Goal: Find specific page/section: Find specific page/section

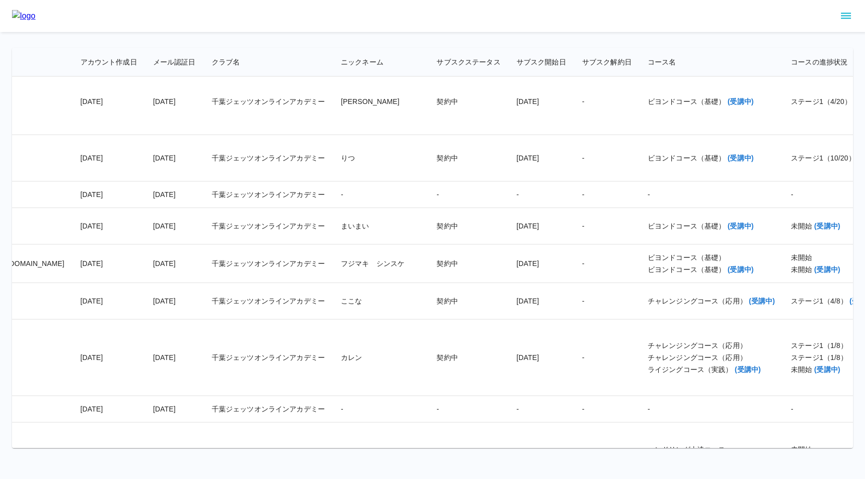
scroll to position [17730, 193]
click at [790, 163] on div "ステージ1（10/20） (受講中)" at bounding box center [836, 158] width 93 height 10
click at [508, 182] on td "[DATE]" at bounding box center [541, 158] width 66 height 47
drag, startPoint x: 666, startPoint y: 248, endPoint x: 727, endPoint y: 246, distance: 61.6
click at [790, 163] on div "ステージ1（10/20） (受講中)" at bounding box center [836, 158] width 93 height 10
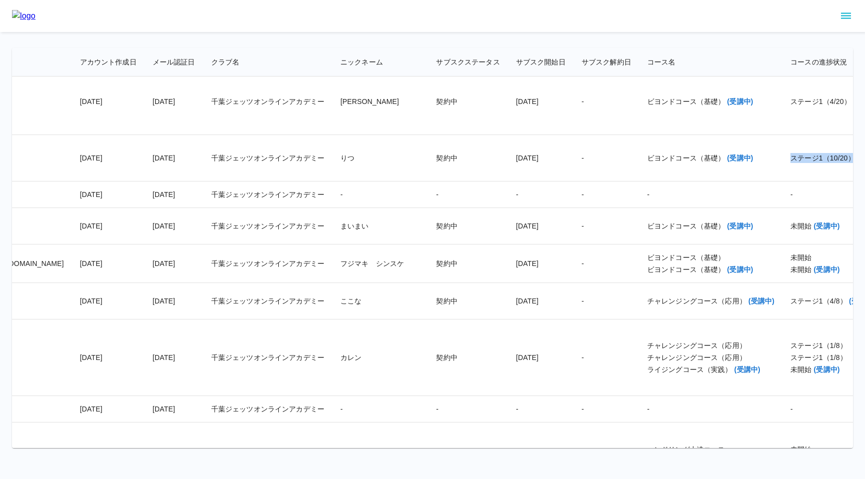
copy div "ステージ1（10/20）"
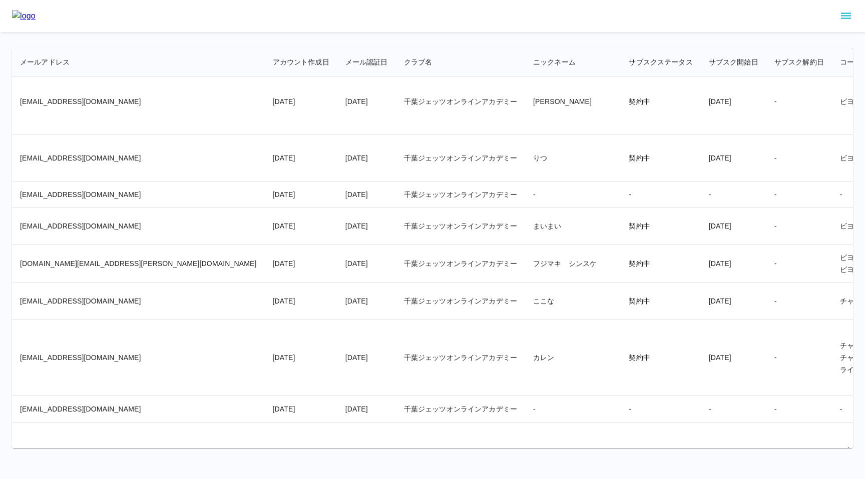
click at [396, 182] on td "千葉ジェッツオンラインアカデミー" at bounding box center [460, 158] width 129 height 47
click at [69, 182] on td "[EMAIL_ADDRESS][DOMAIN_NAME]" at bounding box center [138, 158] width 253 height 47
click at [63, 182] on td "[EMAIL_ADDRESS][DOMAIN_NAME]" at bounding box center [138, 158] width 253 height 47
drag, startPoint x: 427, startPoint y: 249, endPoint x: 453, endPoint y: 249, distance: 26.0
click at [525, 182] on td "りつ" at bounding box center [573, 158] width 96 height 47
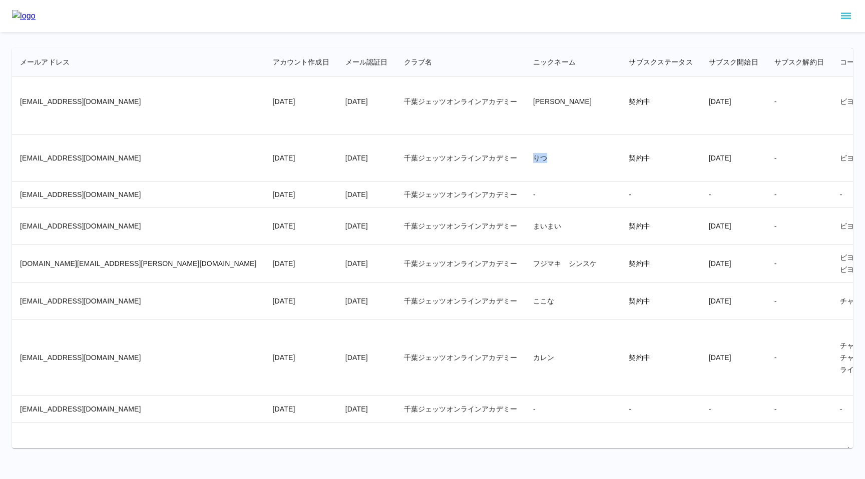
copy td "りつ"
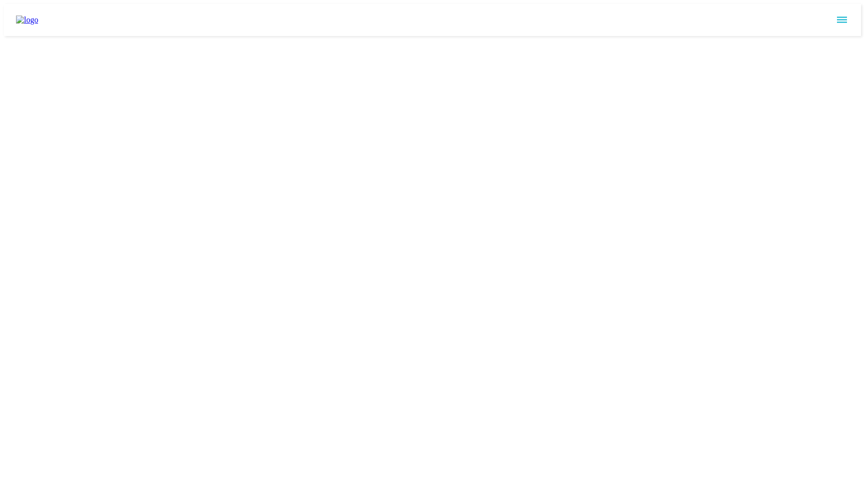
click at [847, 17] on icon "sidemenu" at bounding box center [842, 20] width 10 height 6
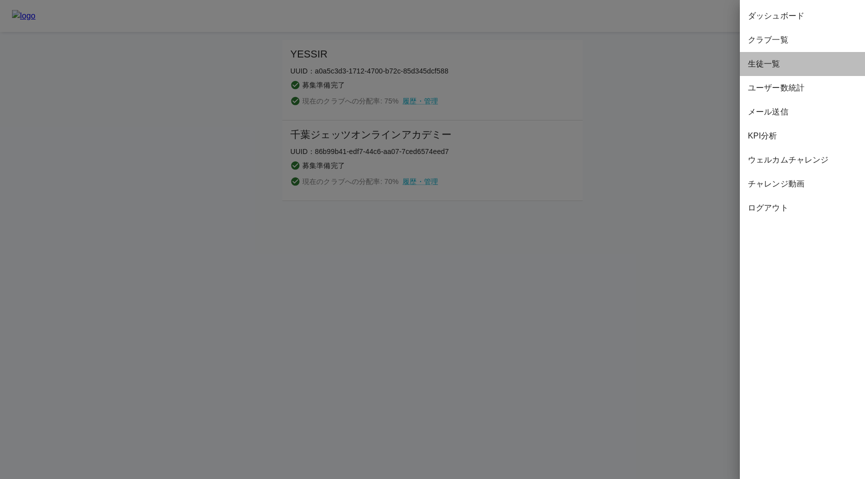
click at [773, 65] on span "生徒一覧" at bounding box center [802, 64] width 109 height 12
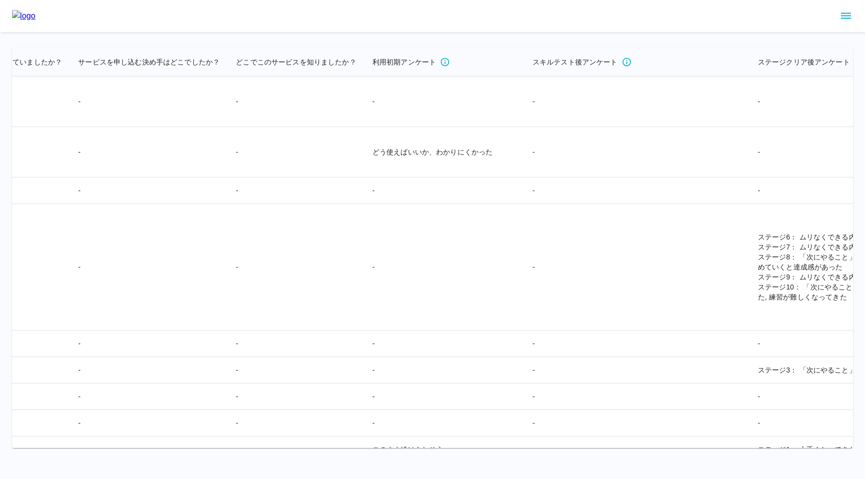
scroll to position [0, 2373]
